Goal: Transaction & Acquisition: Purchase product/service

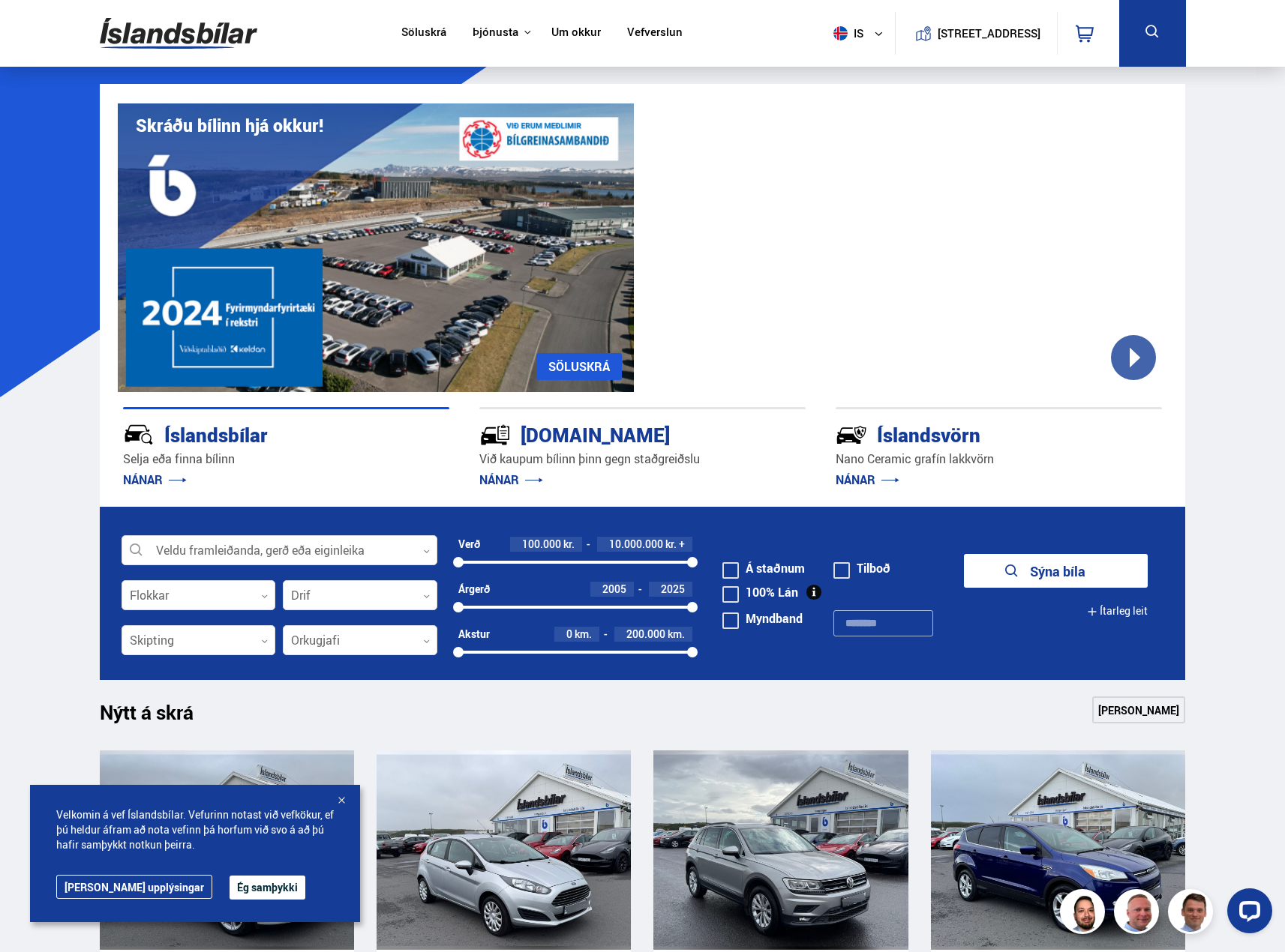
click at [229, 890] on button "Ég samþykki" at bounding box center [267, 888] width 76 height 24
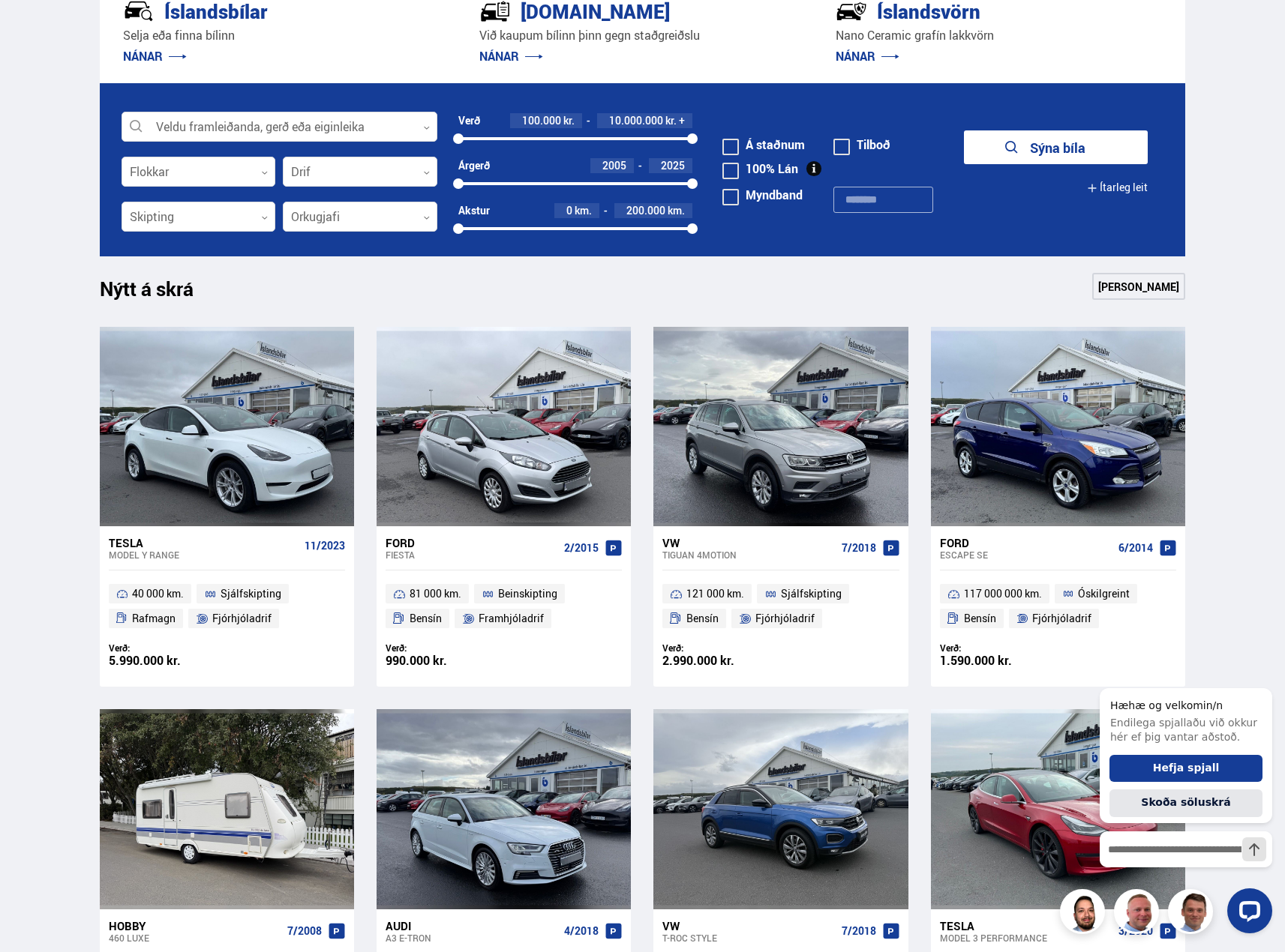
scroll to position [375, 0]
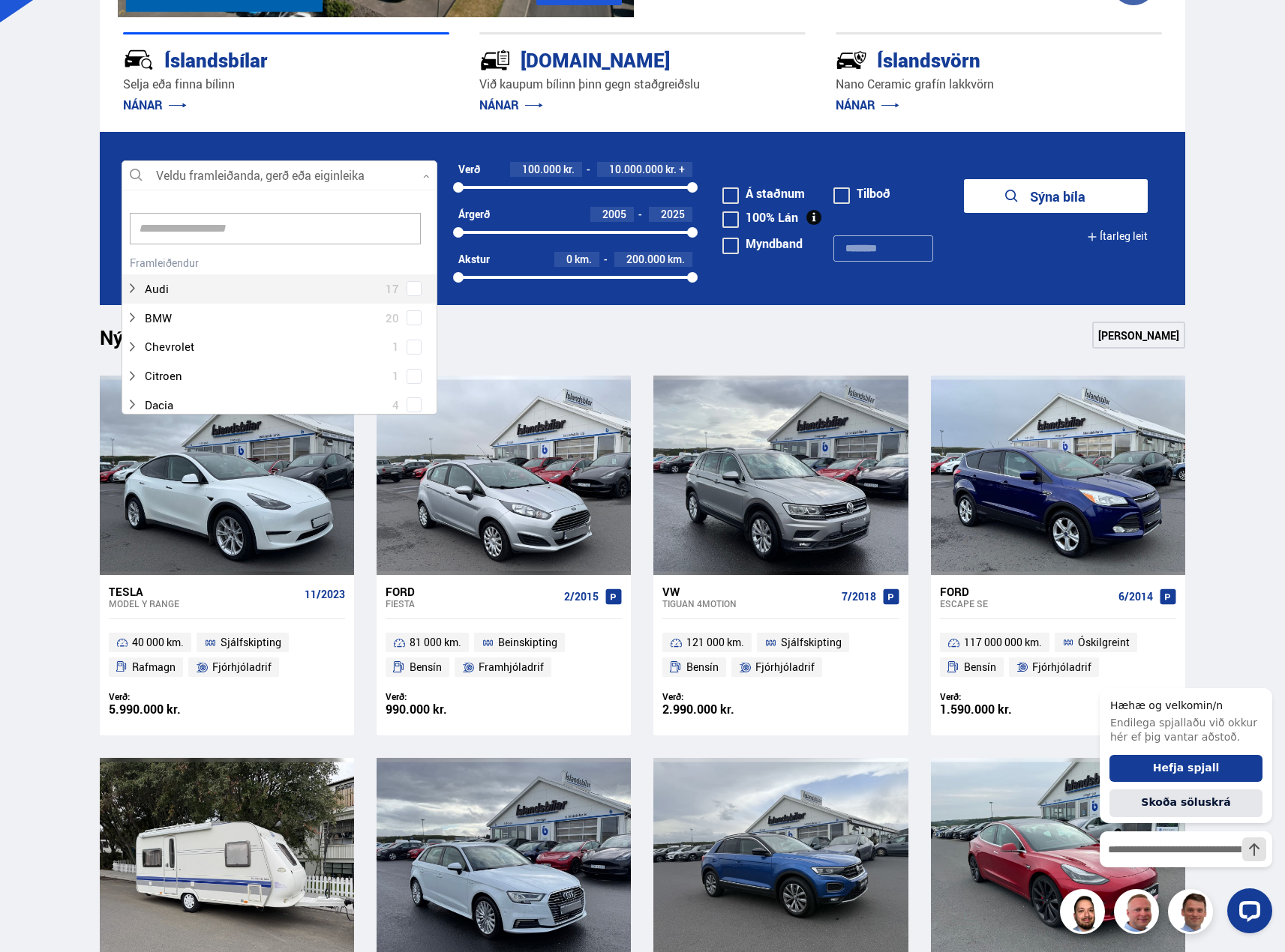
click at [422, 176] on div at bounding box center [279, 176] width 316 height 30
click at [195, 234] on input at bounding box center [275, 228] width 291 height 31
type input "***"
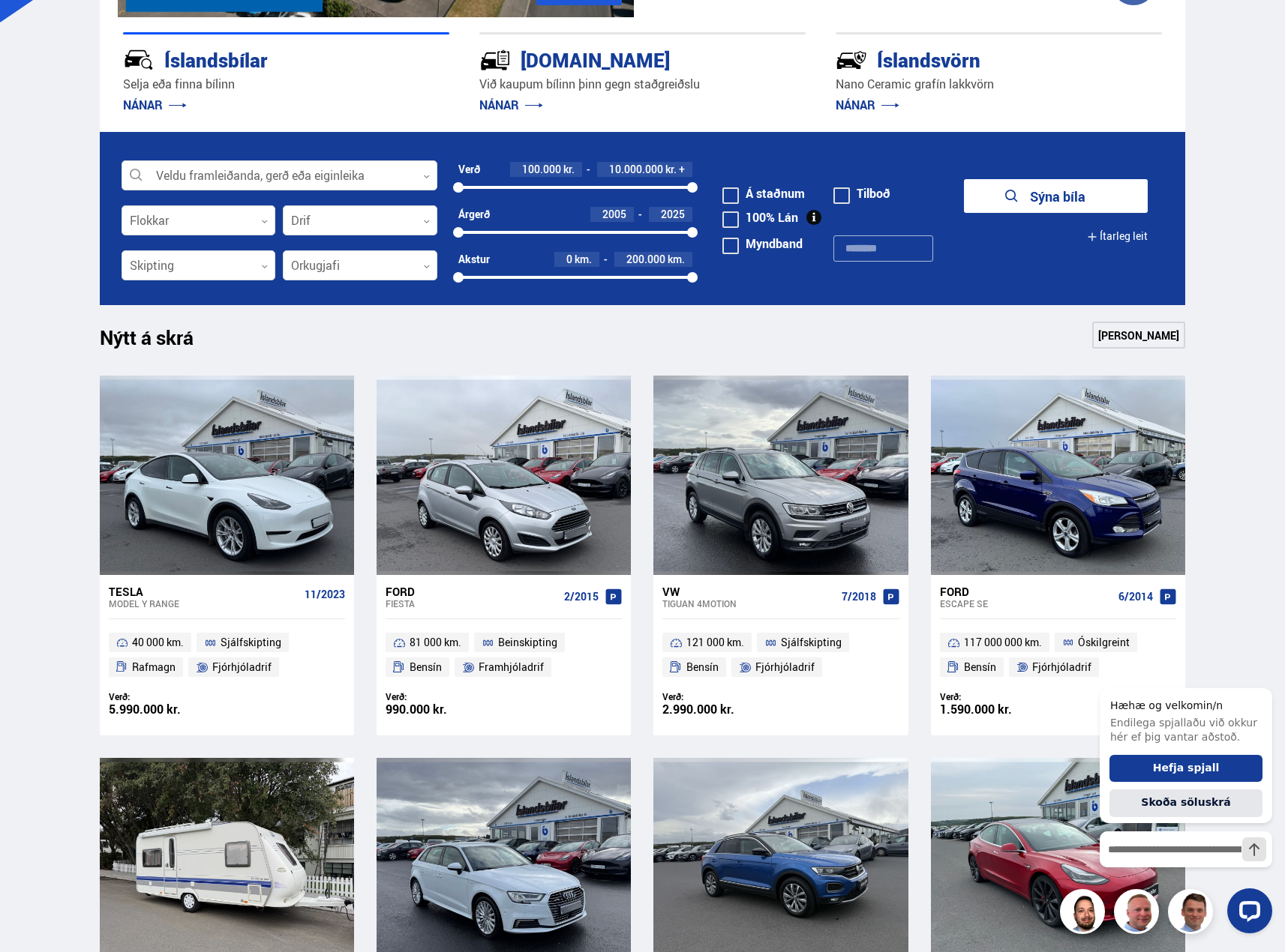
click at [665, 127] on div "Íslandsbílar Selja eða finna bílinn NÁNAR Kaupumbila.is Við kaupum bílinn þinn …" at bounding box center [642, 75] width 1086 height 115
click at [868, 106] on link "NÁNAR" at bounding box center [867, 105] width 64 height 17
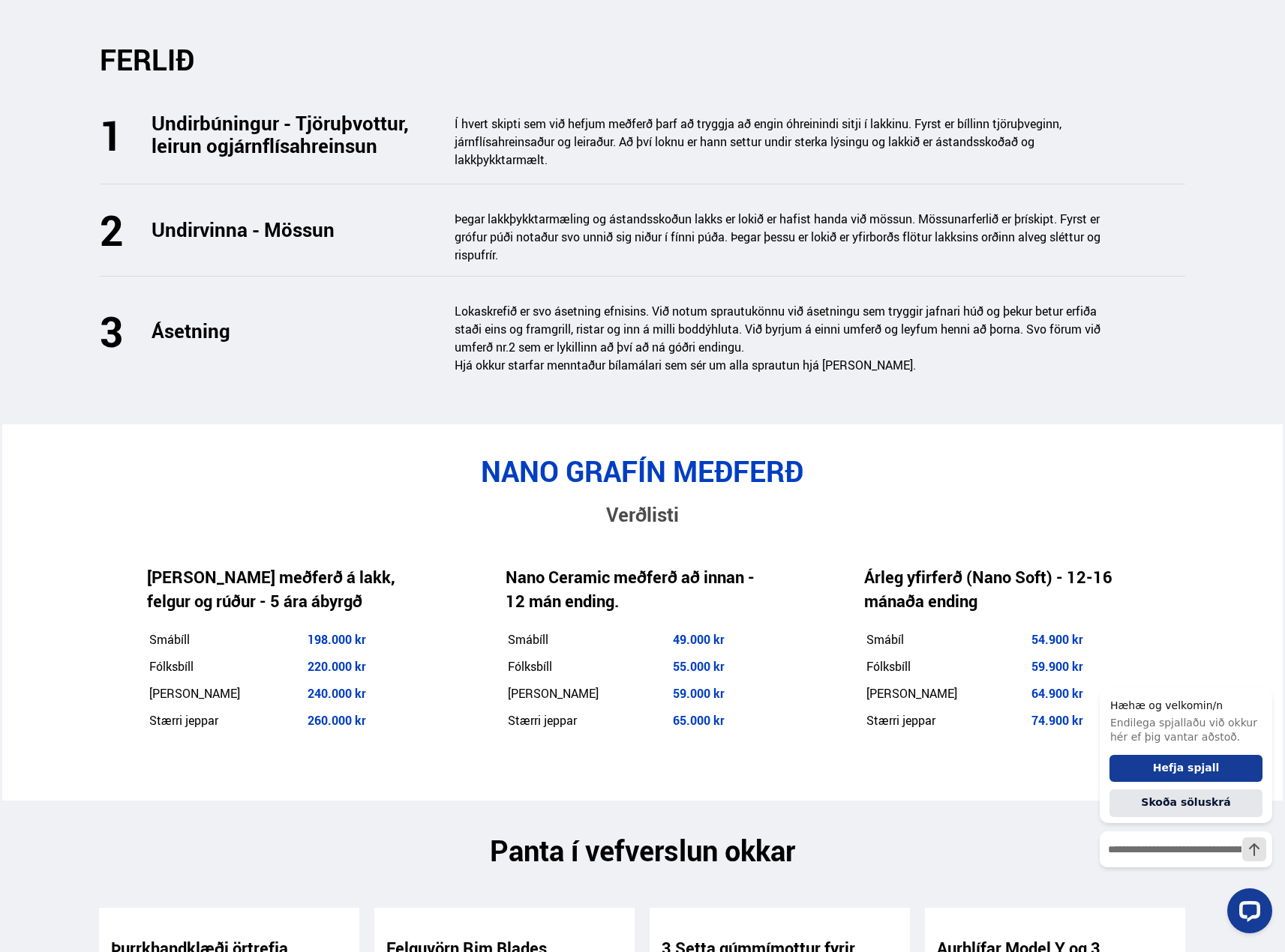
scroll to position [2100, 0]
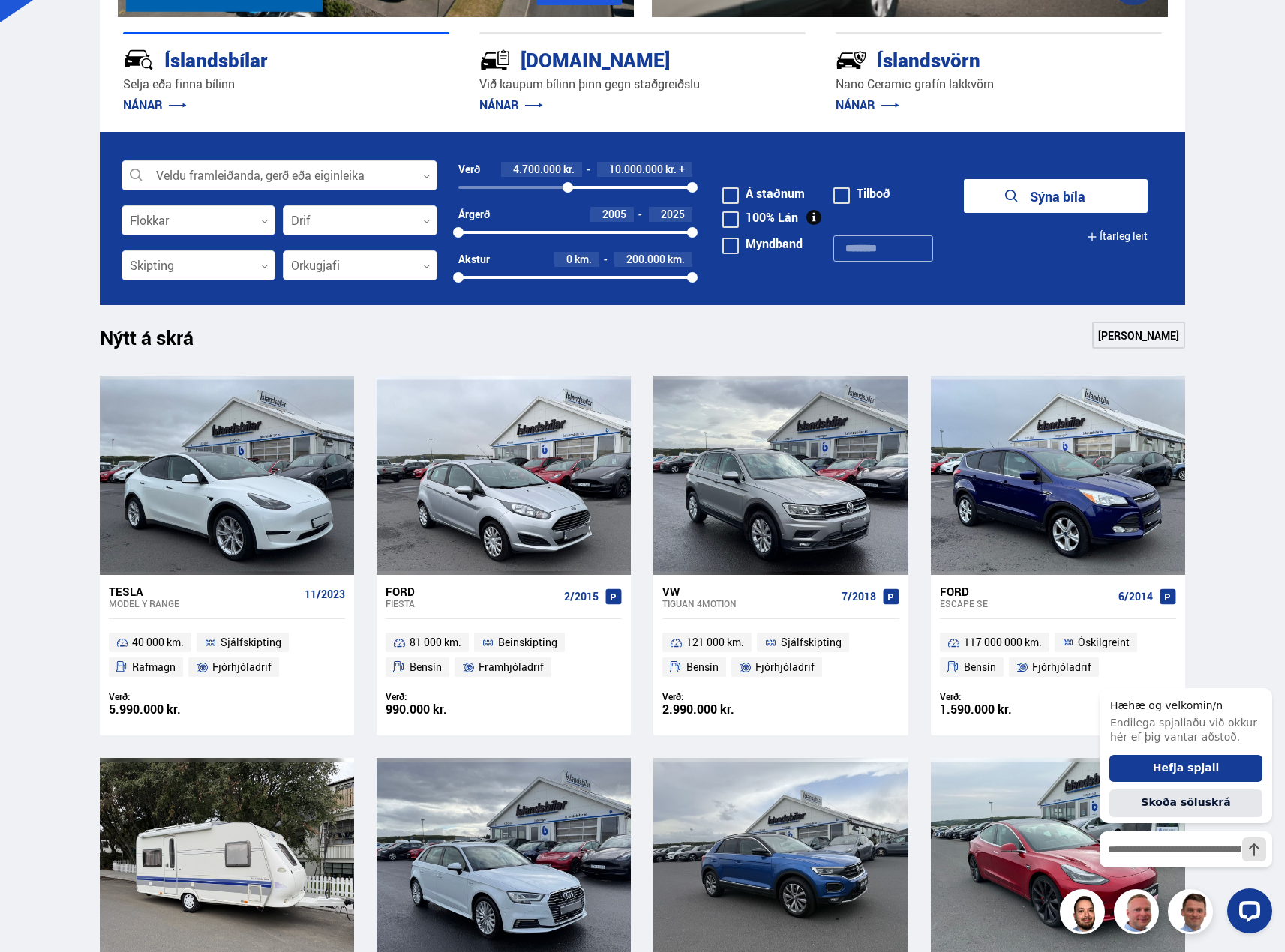
drag, startPoint x: 459, startPoint y: 186, endPoint x: 568, endPoint y: 193, distance: 109.2
click at [568, 193] on div "4725305 10000000" at bounding box center [576, 188] width 235 height 14
drag, startPoint x: 691, startPoint y: 188, endPoint x: 588, endPoint y: 205, distance: 104.4
click at [588, 205] on div "Verð 4.700.000 kr. 5.600.000 kr. + 4700000 5610928" at bounding box center [576, 184] width 235 height 45
click at [1043, 191] on button "Sýna 34 bíla" at bounding box center [1056, 196] width 184 height 34
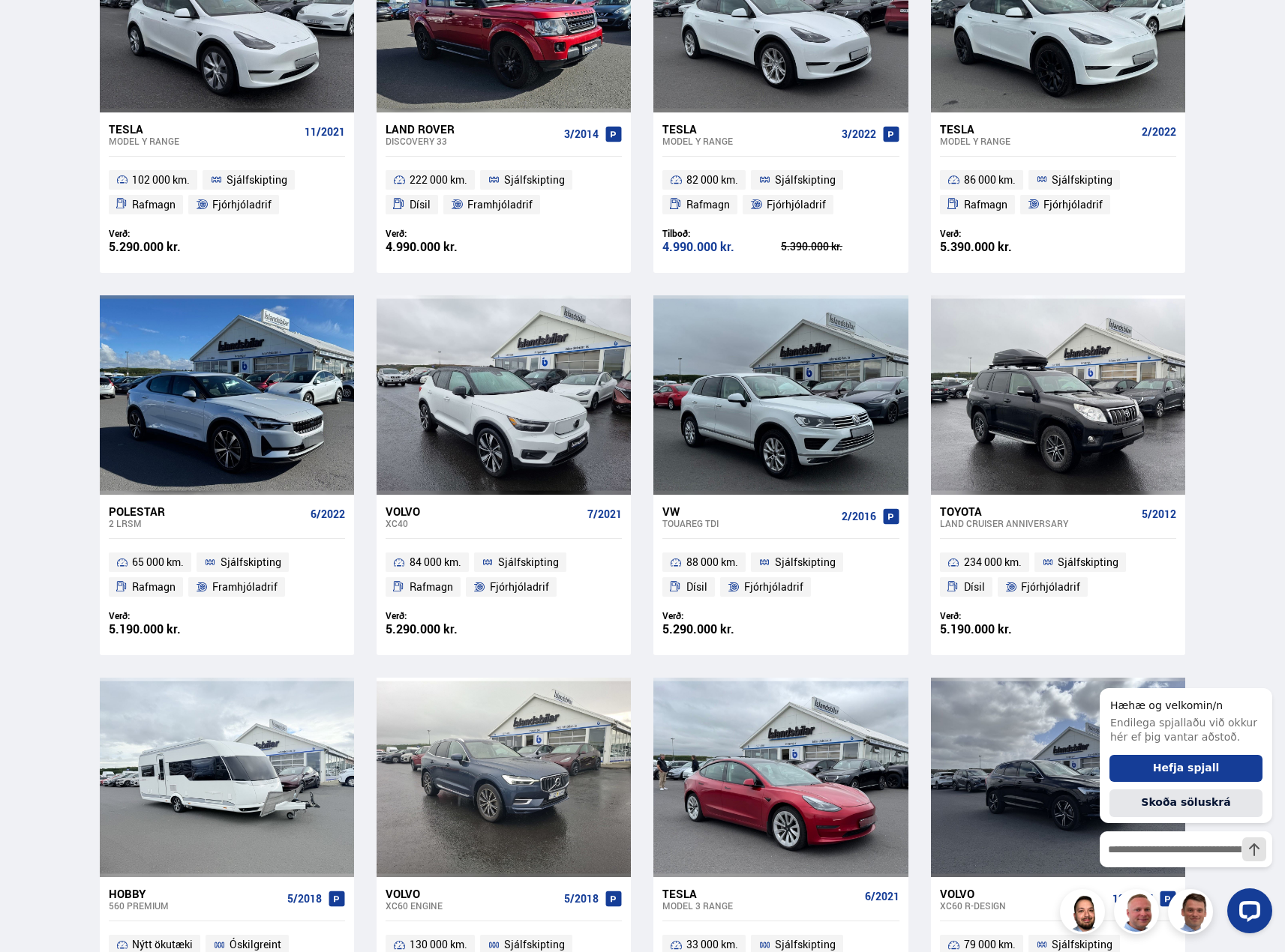
scroll to position [825, 0]
click at [406, 507] on div "Volvo" at bounding box center [483, 510] width 196 height 14
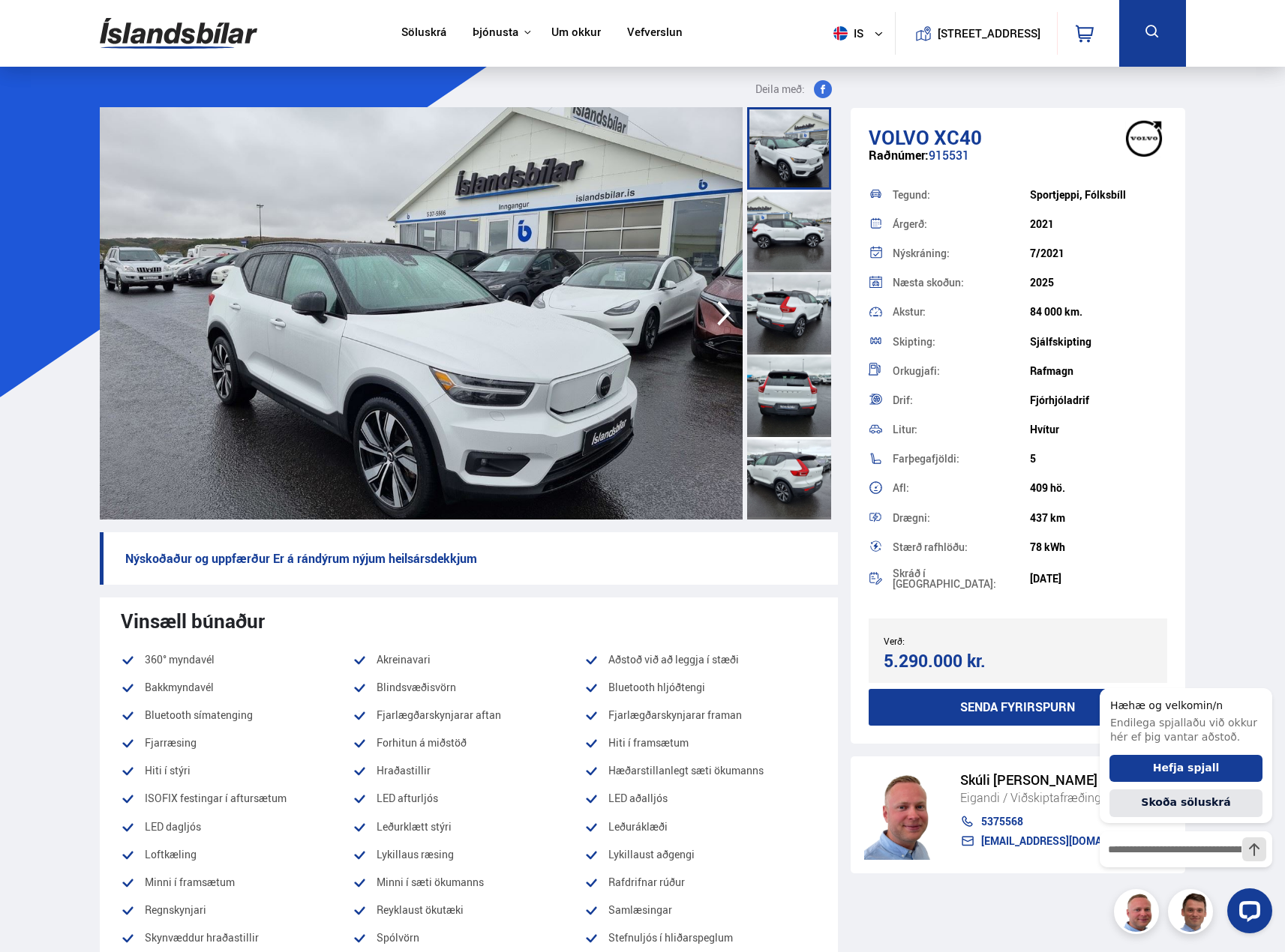
click at [789, 236] on div at bounding box center [789, 230] width 84 height 82
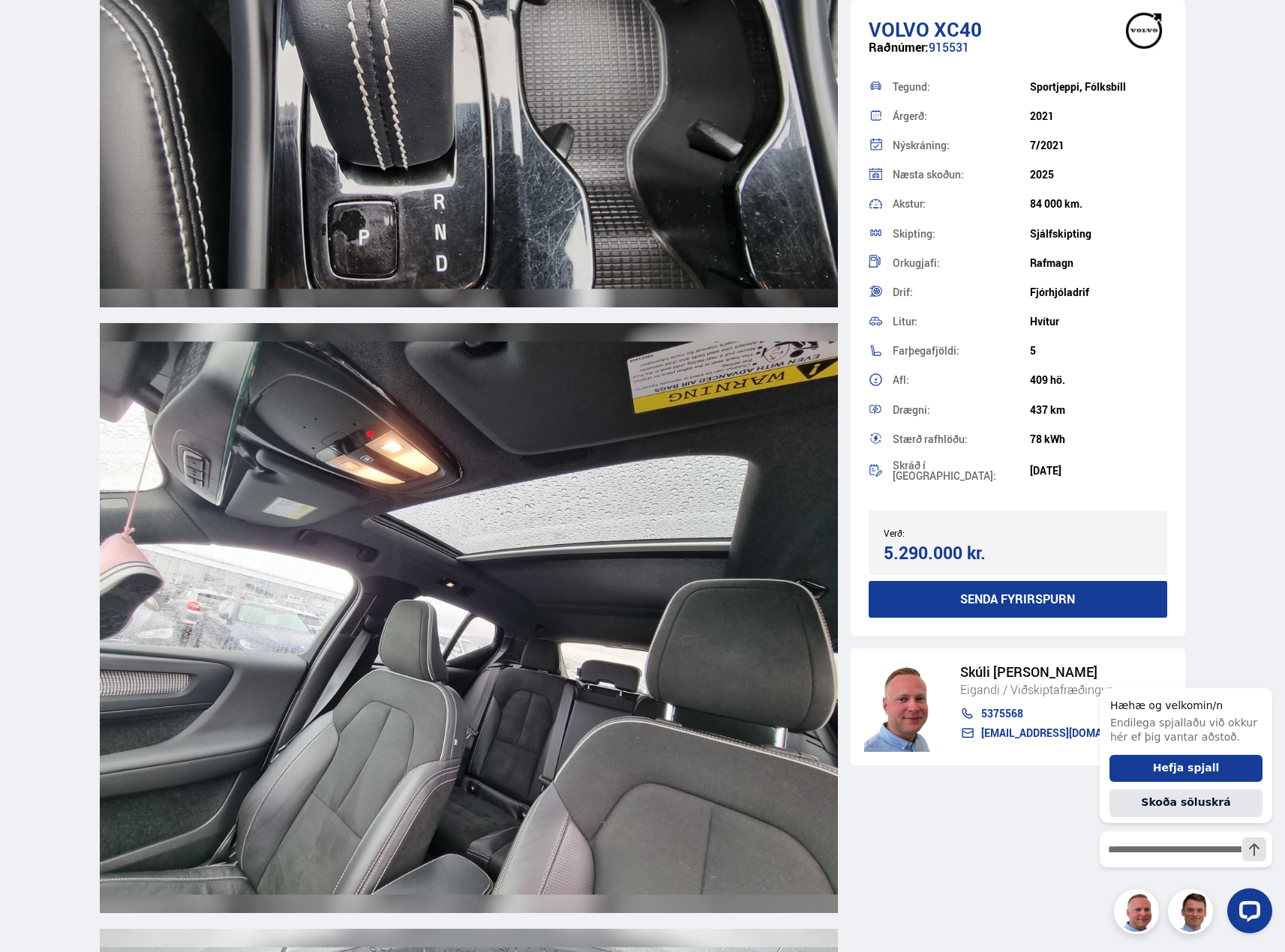
scroll to position [21748, 0]
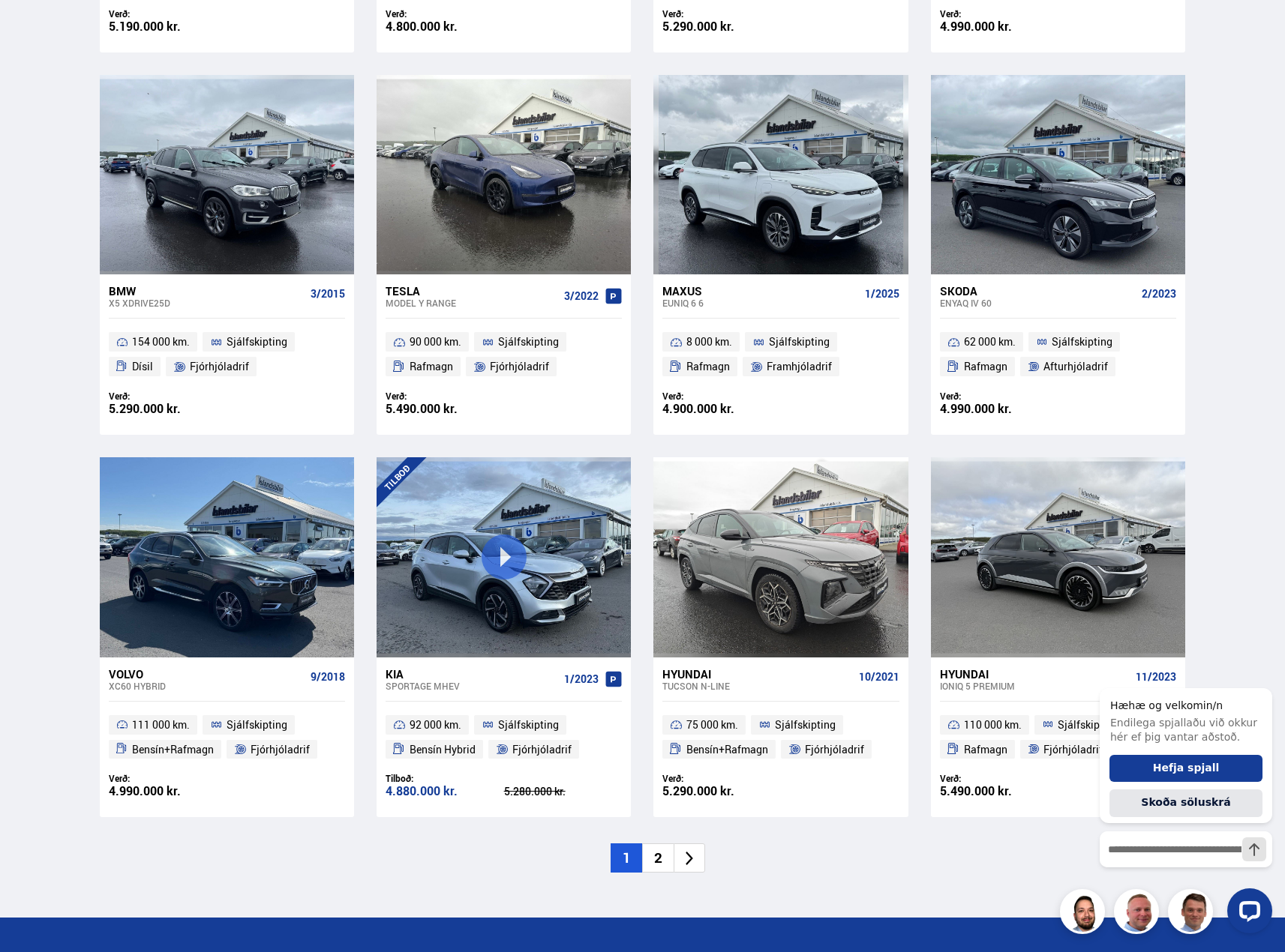
scroll to position [1886, 0]
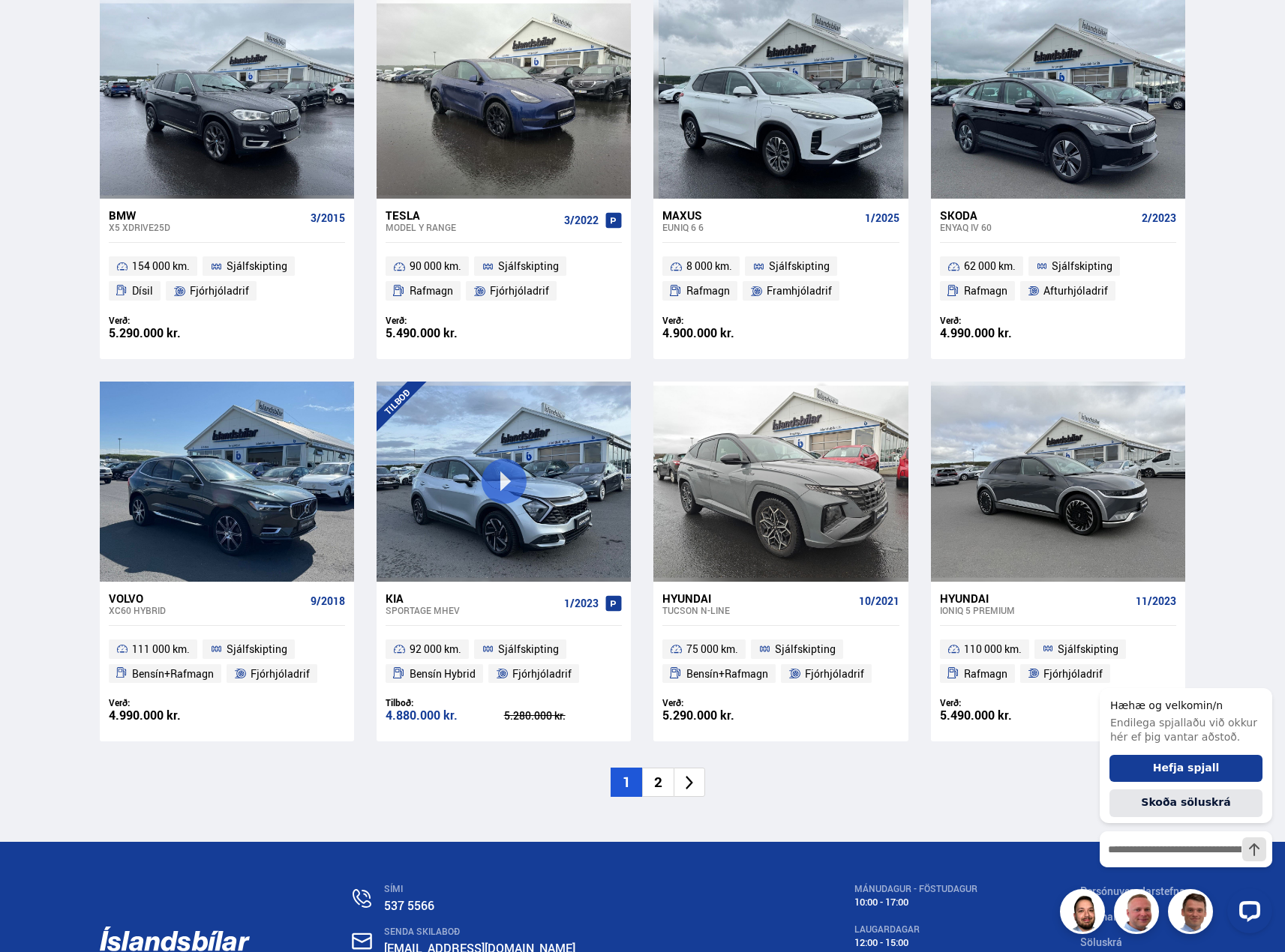
click at [704, 600] on div "Hyundai" at bounding box center [756, 598] width 190 height 14
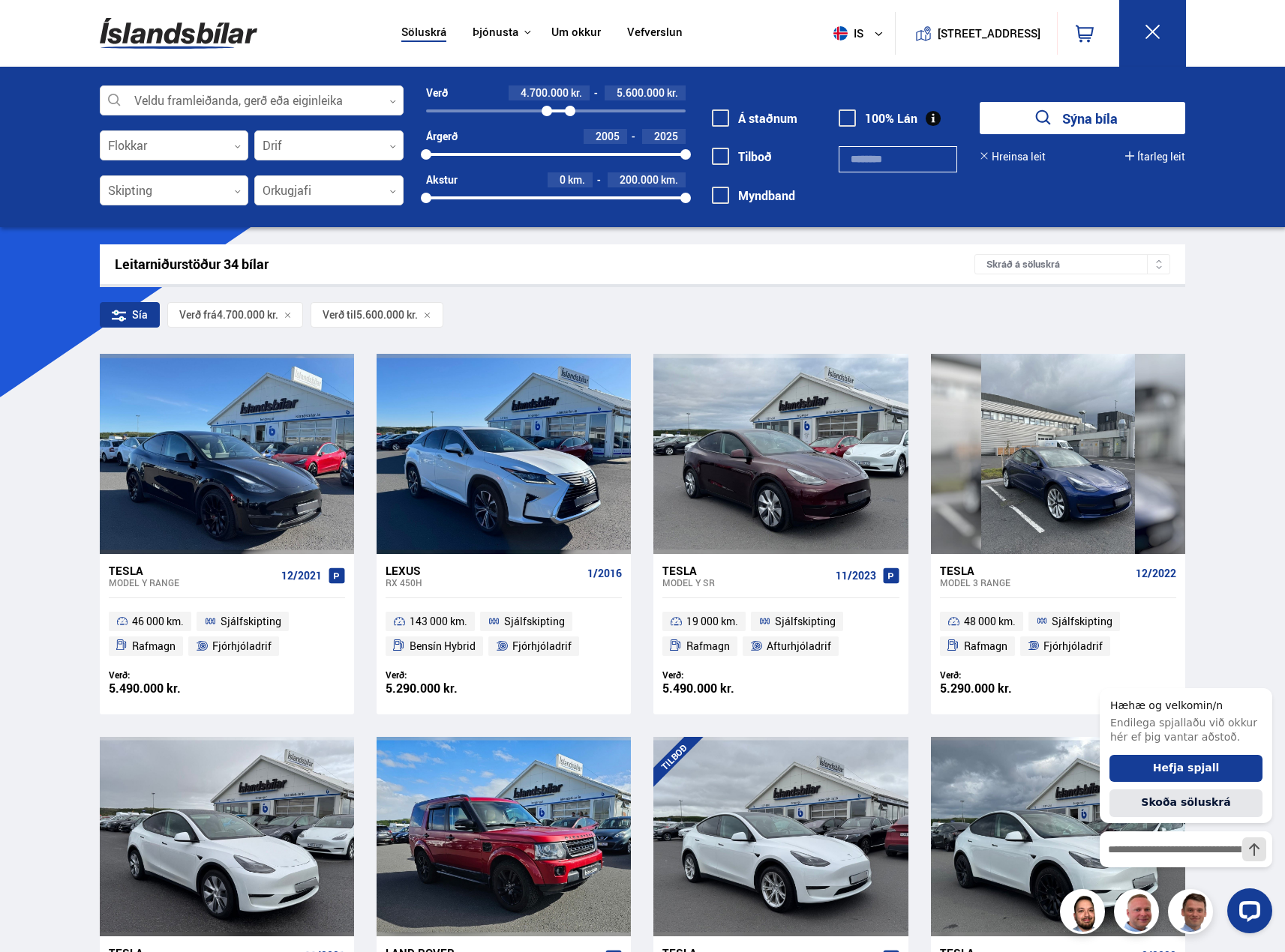
scroll to position [2034, 0]
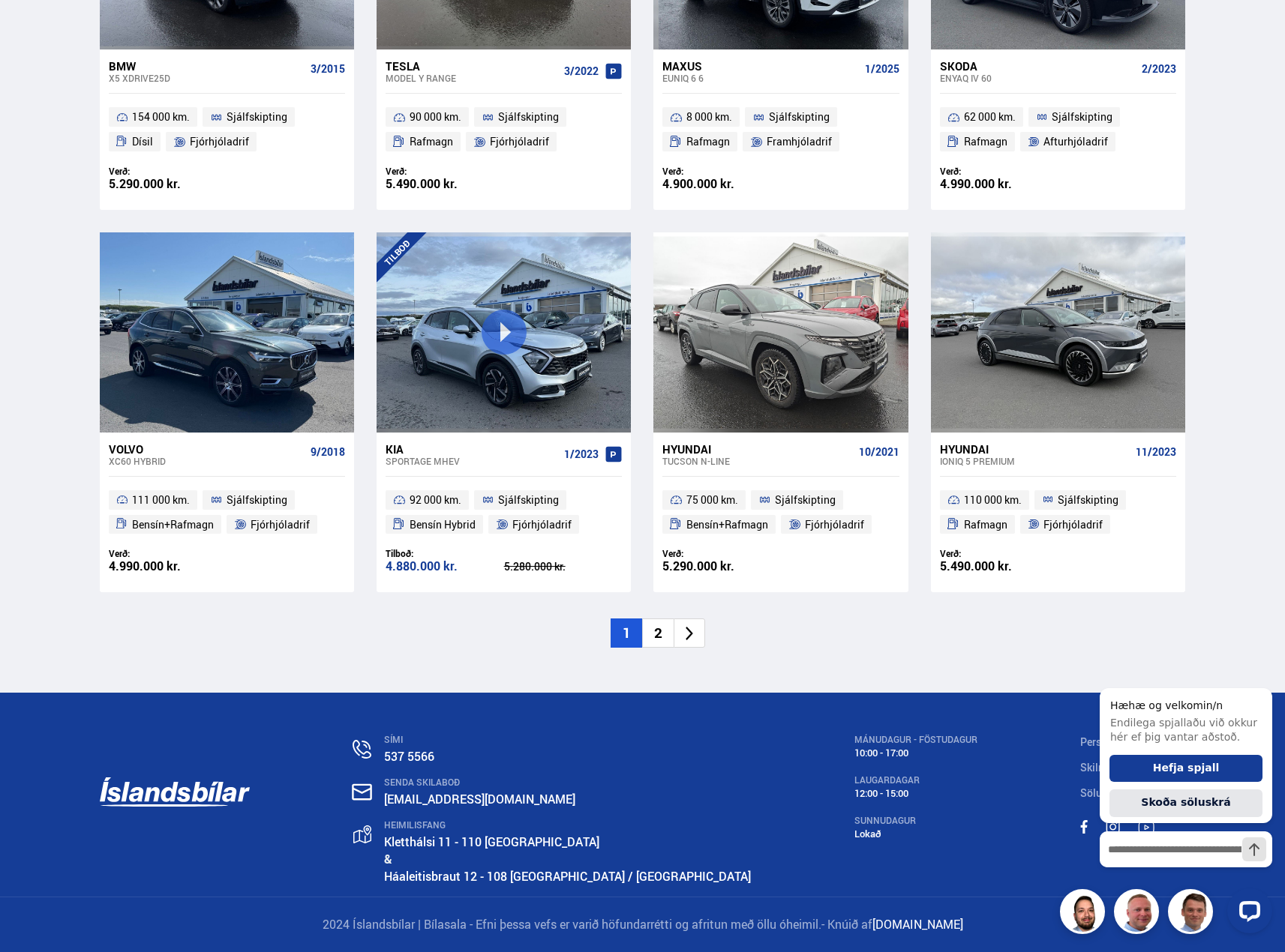
click at [693, 636] on icon at bounding box center [690, 634] width 18 height 18
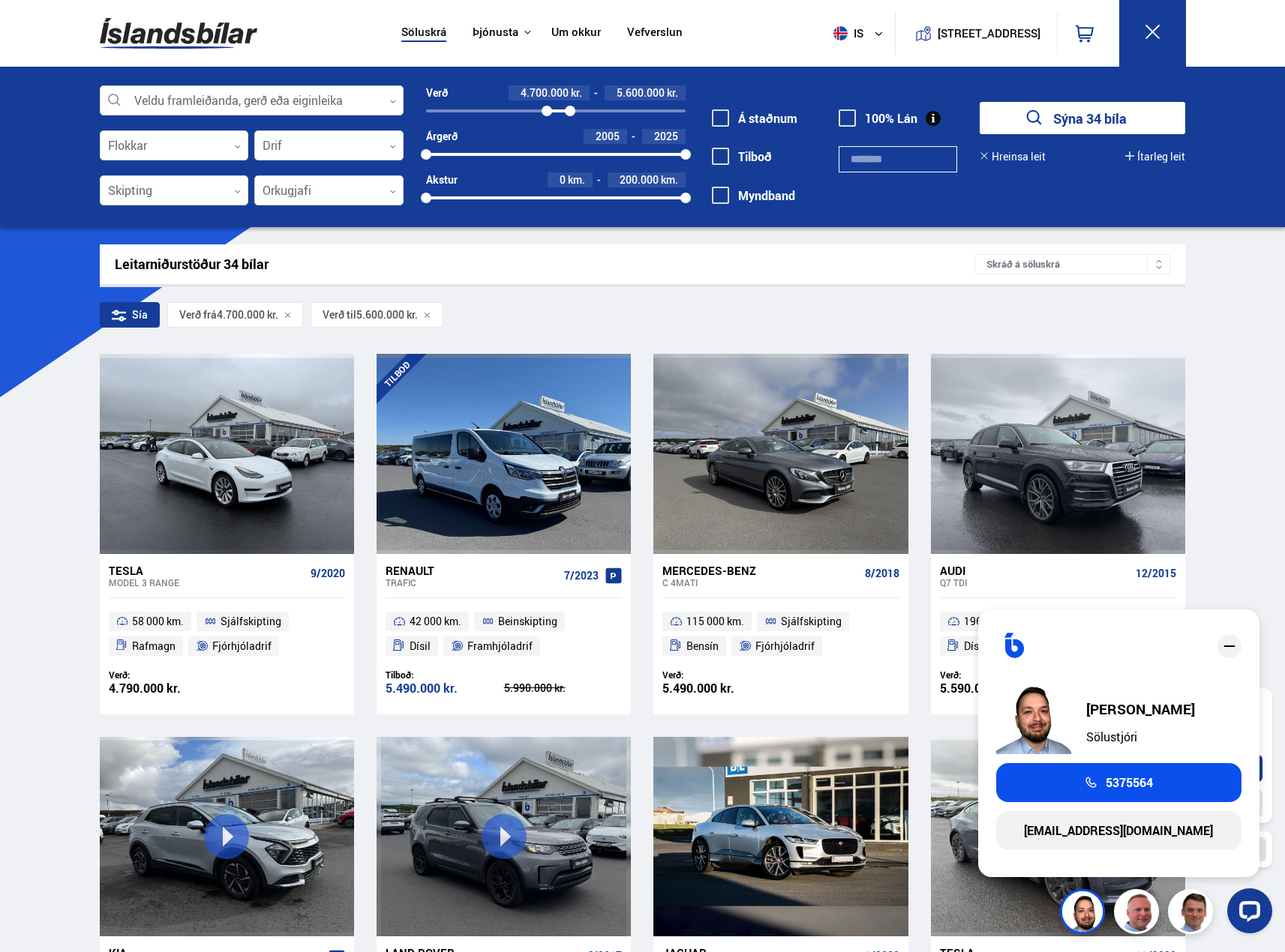
click at [1241, 334] on div "Söluskrá Þjónusta Íslandsbílar [DOMAIN_NAME] Íslandsvörn Leiðbeiningar Um okkur…" at bounding box center [642, 920] width 1285 height 1839
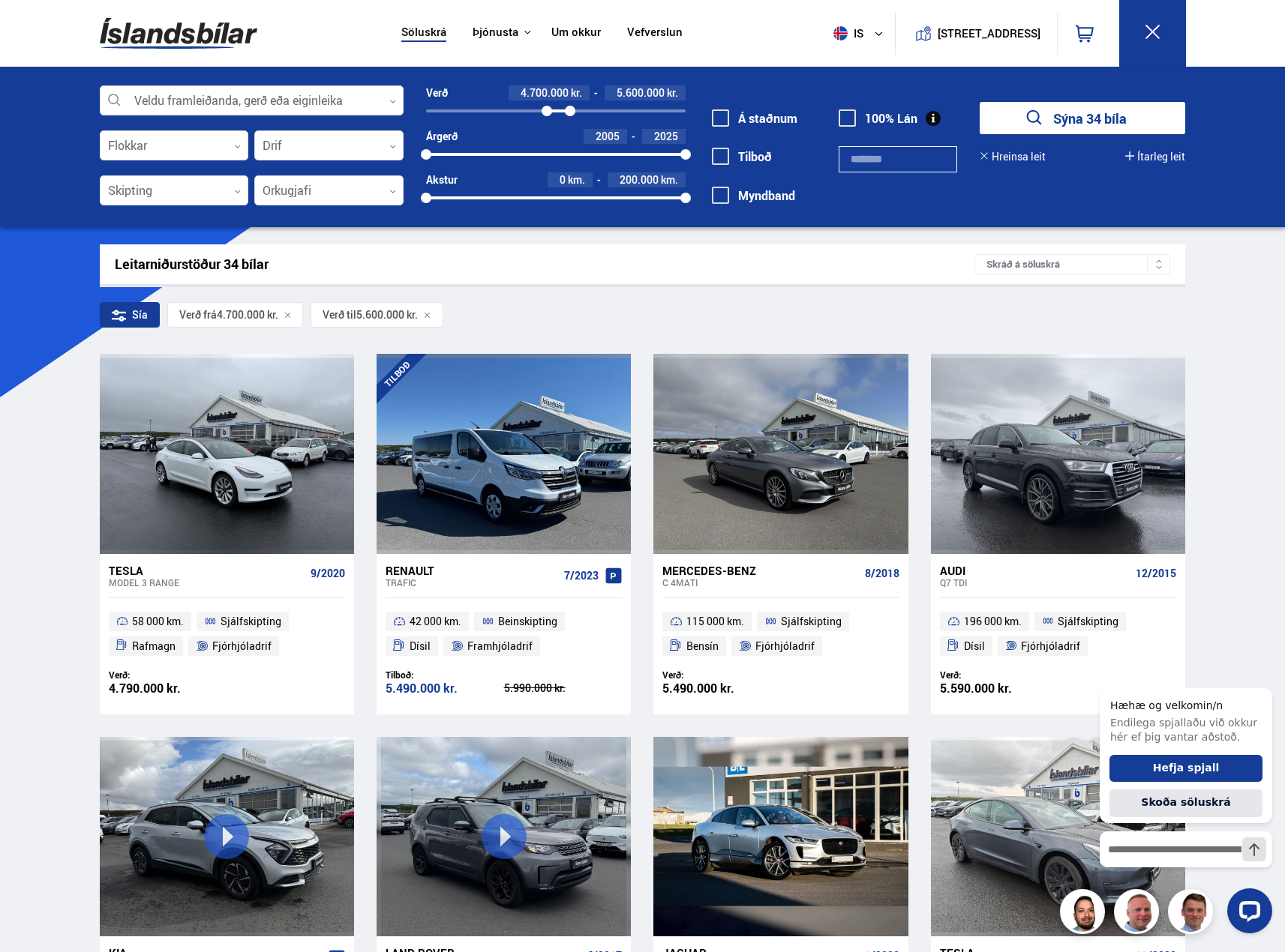
click at [77, 209] on div "Veldu framleiðanda, gerð eða eiginleika 0 Flokkar 0 Drif 0 Skipting 0 Orkugjafi…" at bounding box center [642, 147] width 1285 height 161
click at [1234, 216] on div "Veldu framleiðanda, gerð eða eiginleika 0 Flokkar 0 Drif 0 Skipting 0 Orkugjafi…" at bounding box center [642, 147] width 1285 height 161
click at [25, 43] on div "Söluskrá Þjónusta Íslandsbílar [DOMAIN_NAME] Íslandsvörn Leiðbeiningar Um okkur…" at bounding box center [642, 33] width 1285 height 67
click at [1156, 30] on icon at bounding box center [1152, 31] width 14 height 14
